Goal: Use online tool/utility: Utilize a website feature to perform a specific function

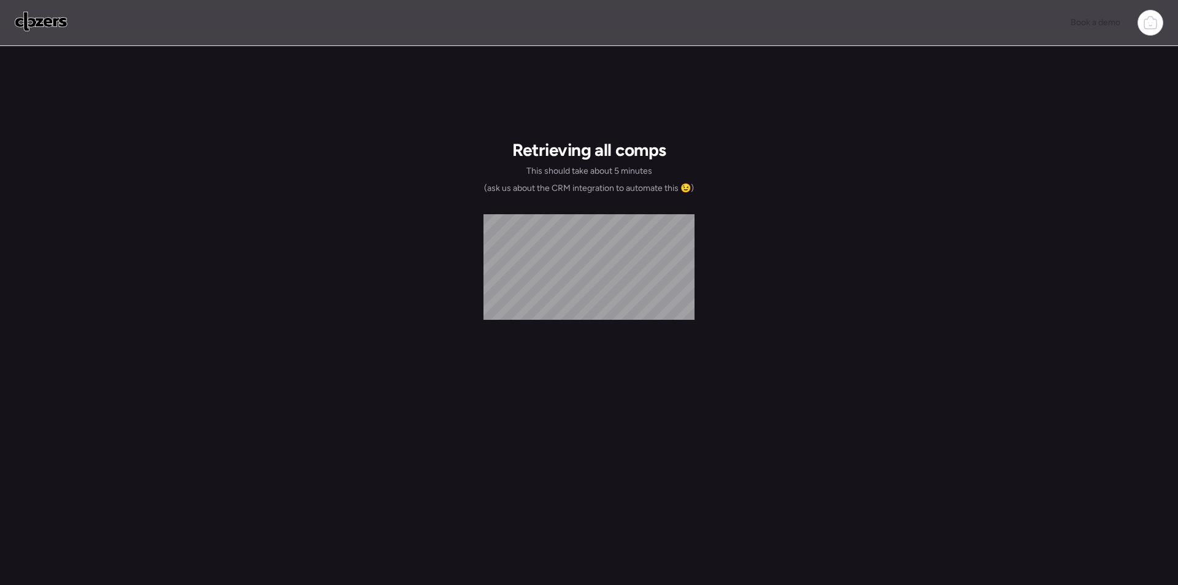
click at [53, 28] on img at bounding box center [41, 22] width 53 height 20
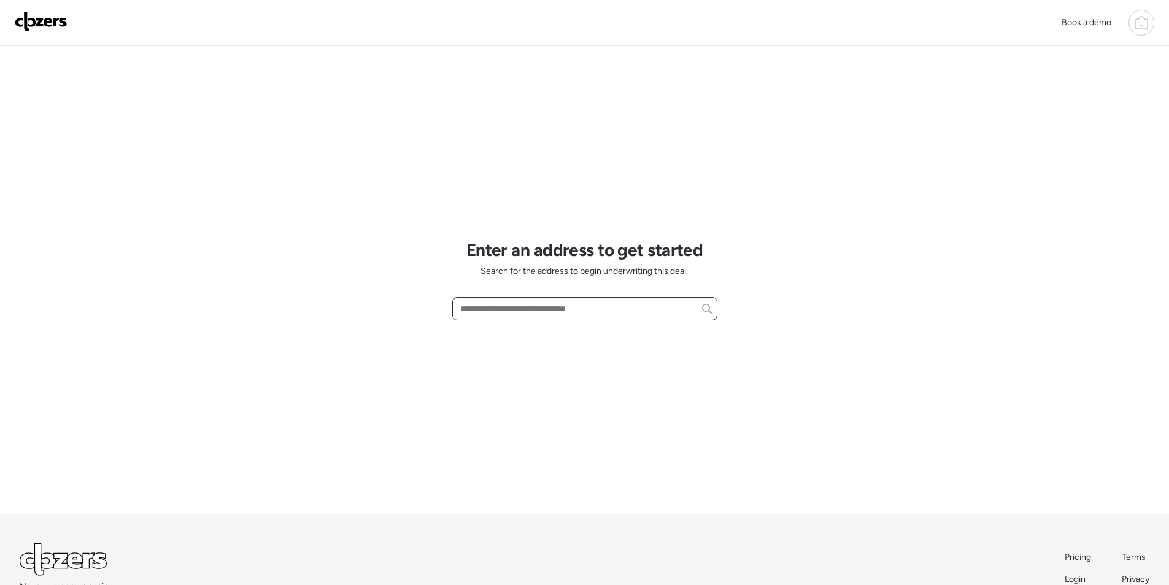
click at [527, 305] on input "text" at bounding box center [585, 308] width 254 height 17
paste input "**********"
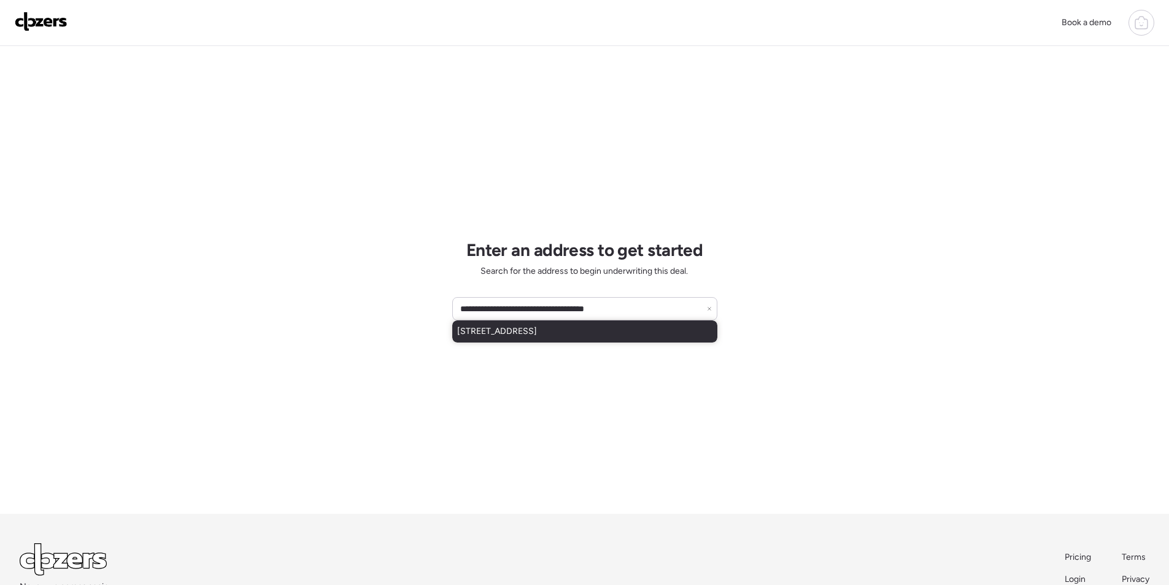
click at [513, 325] on span "[STREET_ADDRESS]" at bounding box center [497, 331] width 80 height 12
type input "**********"
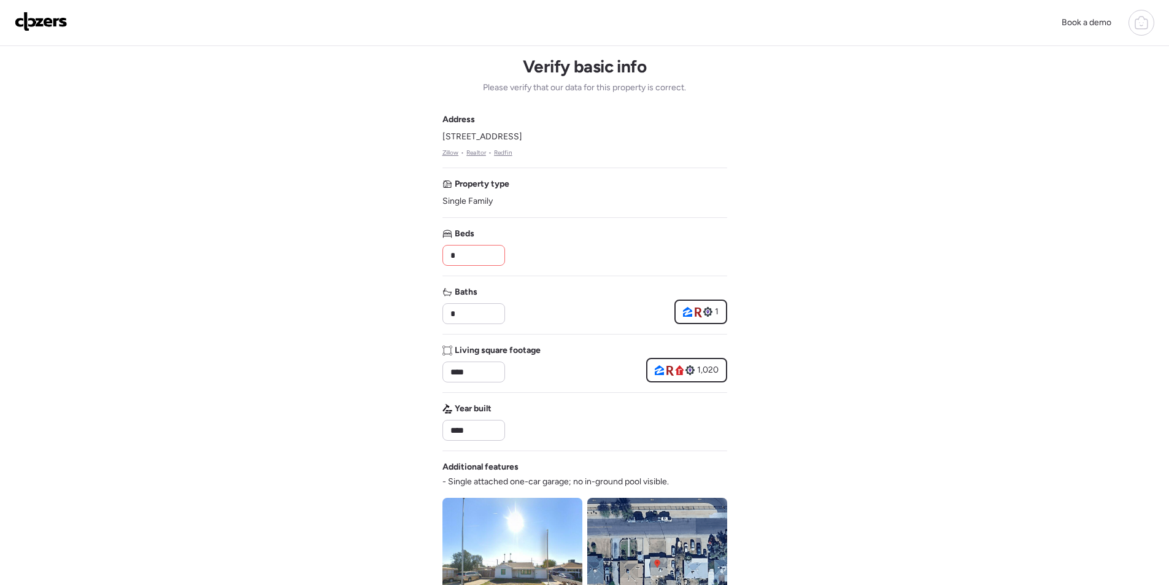
click at [471, 269] on div "Address [STREET_ADDRESS] • Realtor • Redfin Property type Single Family Beds * …" at bounding box center [584, 441] width 285 height 655
click at [471, 261] on input "*" at bounding box center [474, 255] width 52 height 17
type input "*"
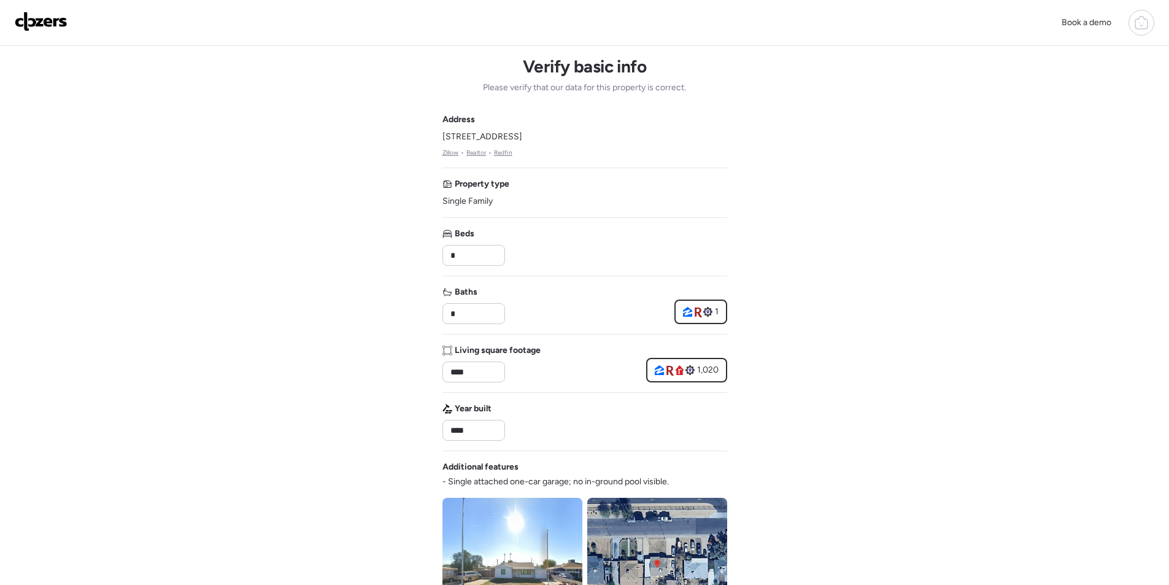
click at [534, 259] on div "Beds *" at bounding box center [584, 247] width 285 height 38
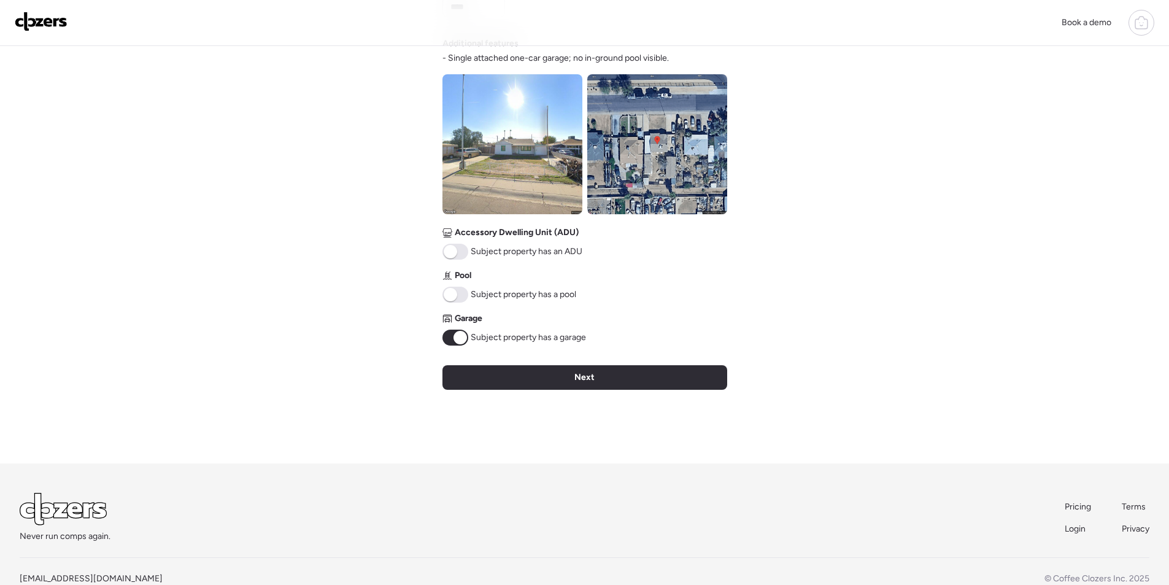
scroll to position [426, 0]
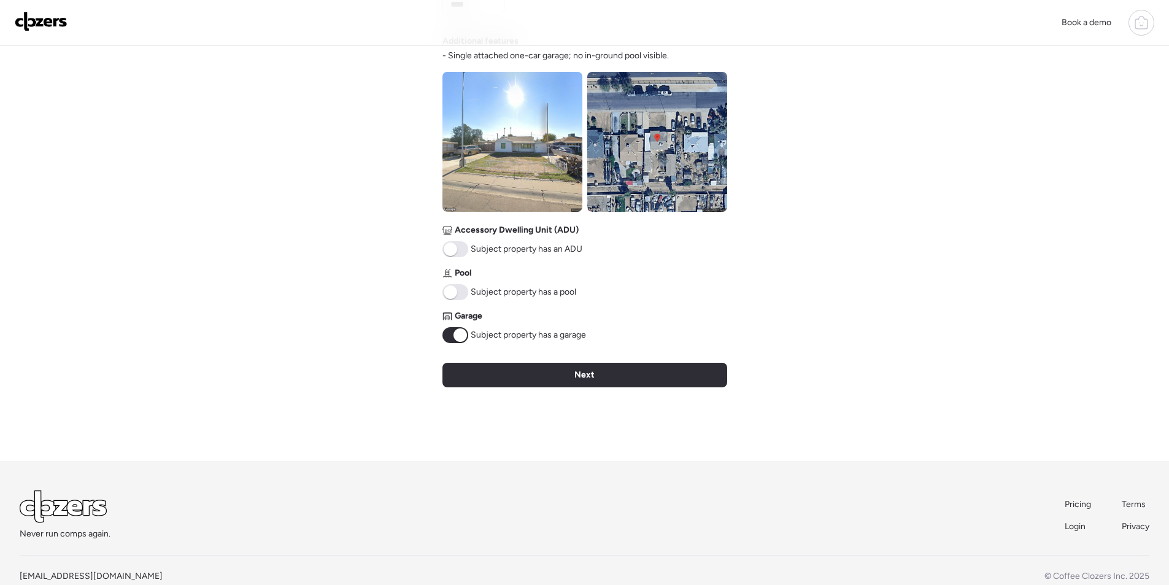
click at [543, 177] on img at bounding box center [512, 142] width 140 height 140
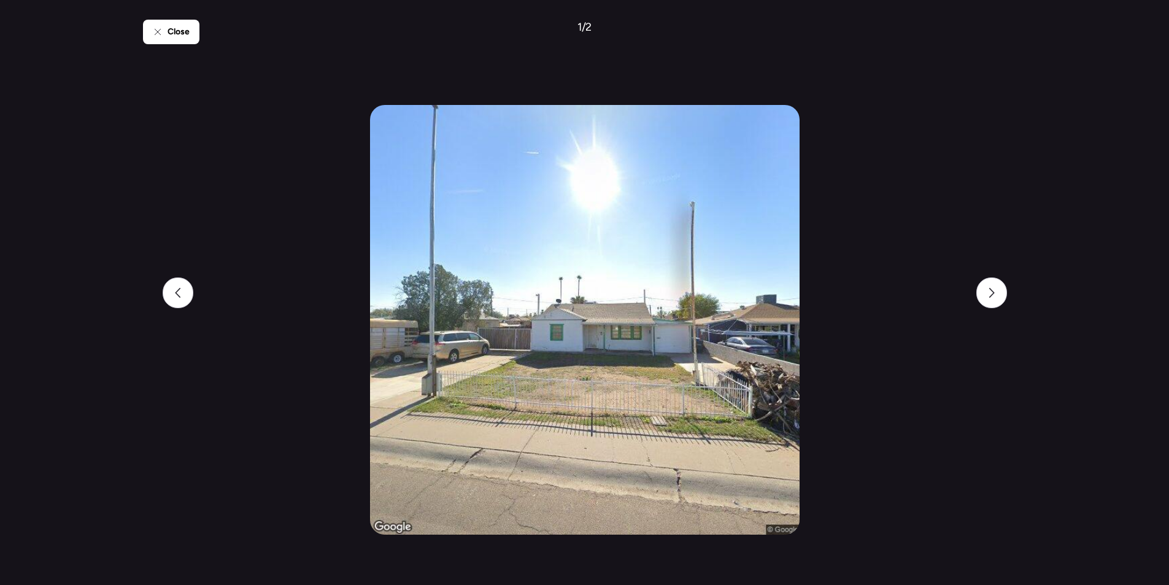
scroll to position [0, 0]
click at [996, 284] on div at bounding box center [991, 292] width 31 height 31
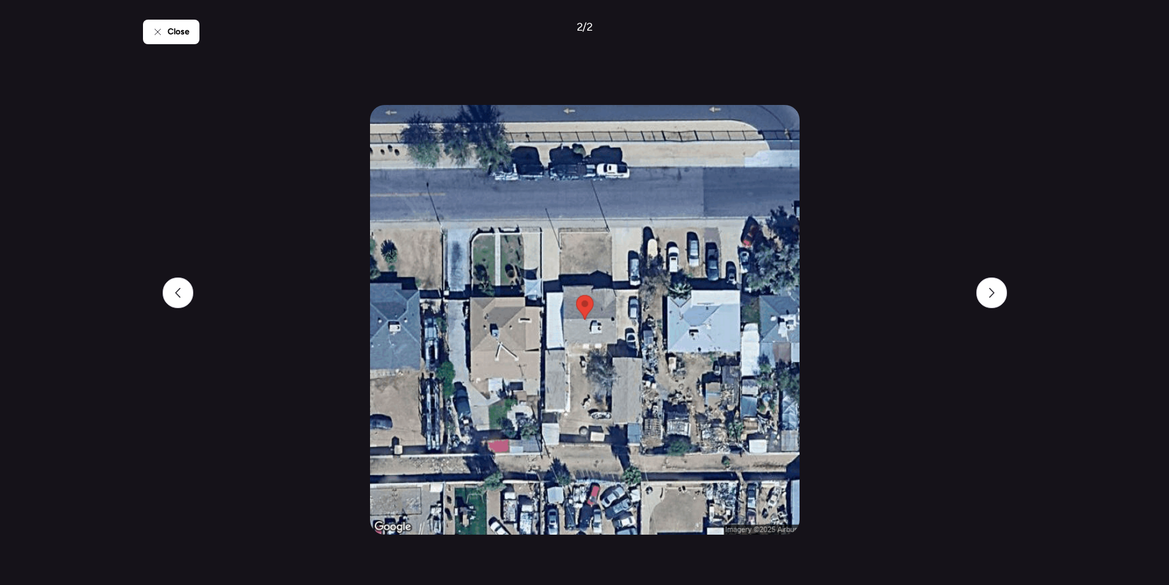
click at [162, 24] on div "Close" at bounding box center [171, 32] width 56 height 25
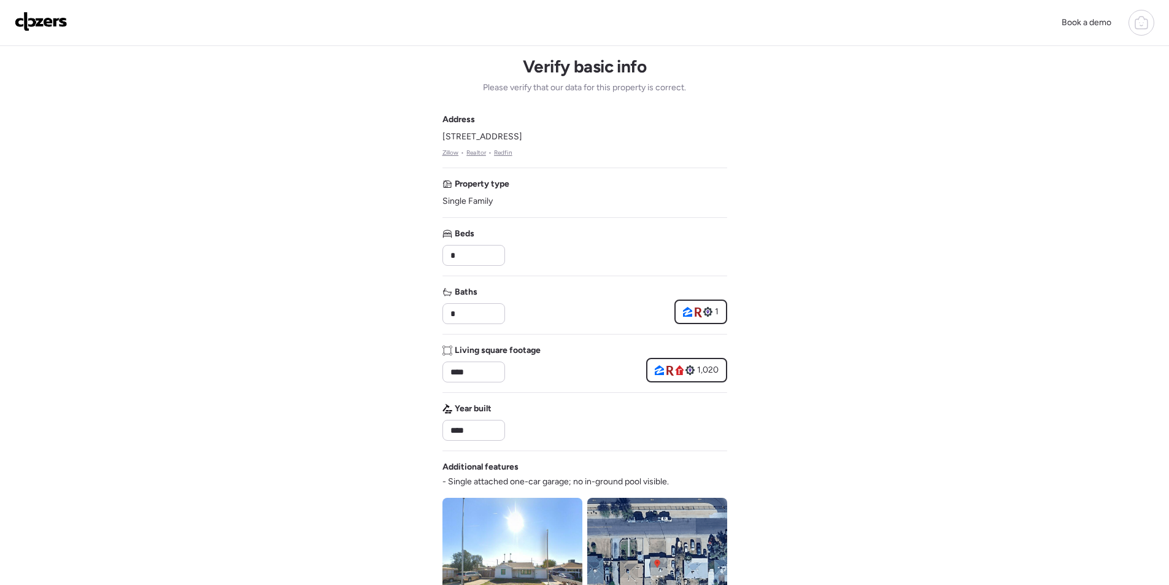
scroll to position [454, 0]
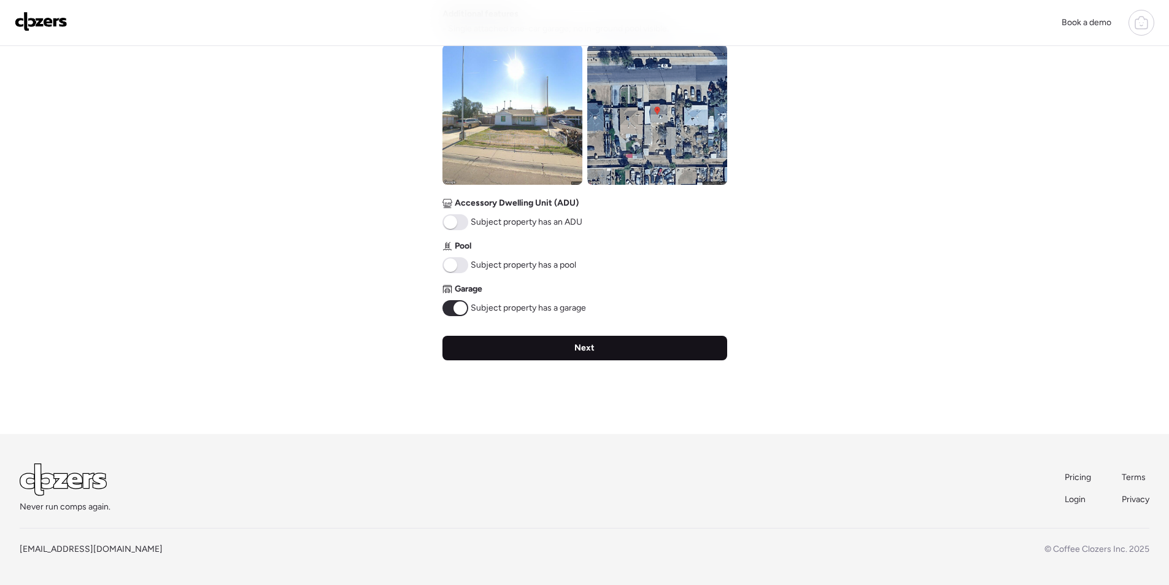
click at [614, 341] on div "Next" at bounding box center [584, 348] width 285 height 25
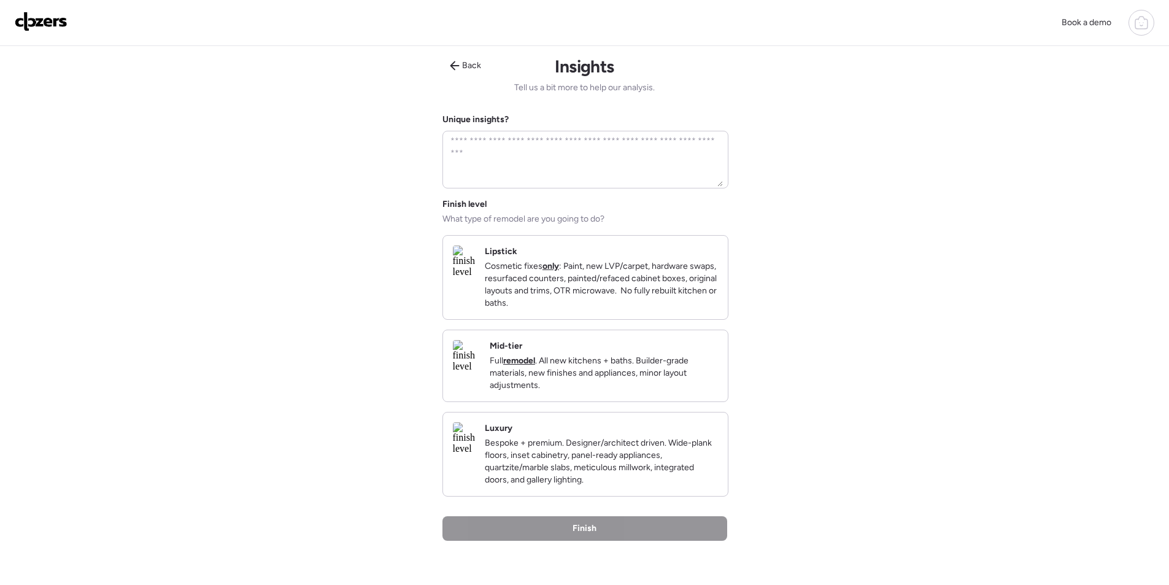
click at [580, 371] on p "Full remodel . All new kitchens + baths. Builder-grade materials, new finishes …" at bounding box center [604, 373] width 228 height 37
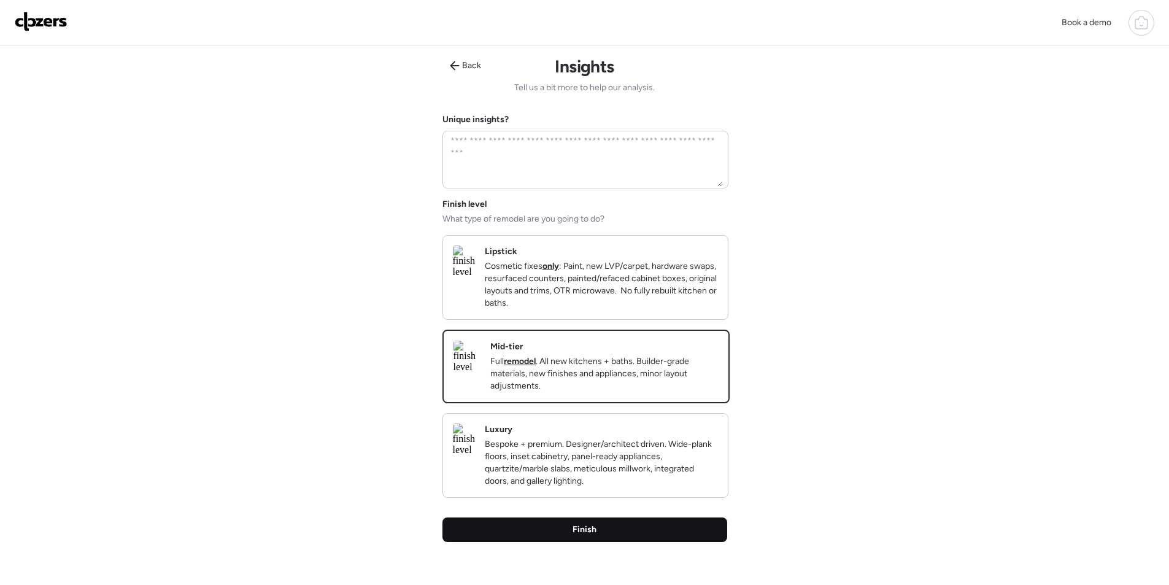
click at [624, 542] on div "Finish" at bounding box center [584, 529] width 285 height 25
